Goal: Task Accomplishment & Management: Manage account settings

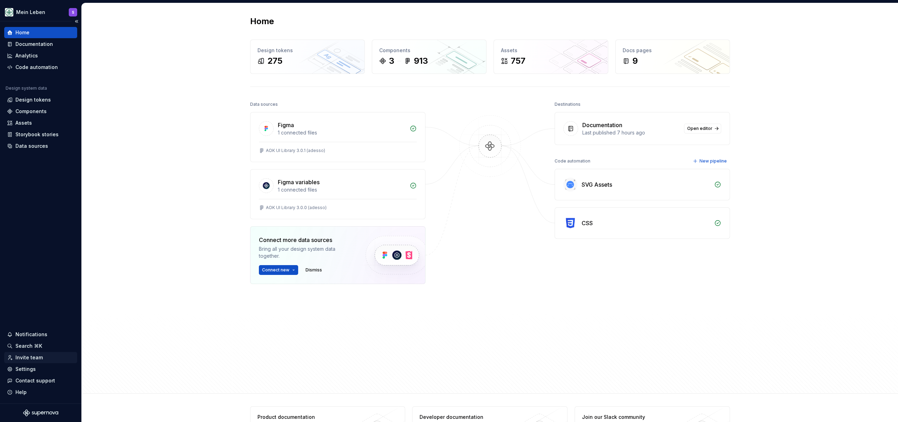
click at [38, 362] on div "Invite team" at bounding box center [40, 357] width 73 height 11
